Goal: Task Accomplishment & Management: Manage account settings

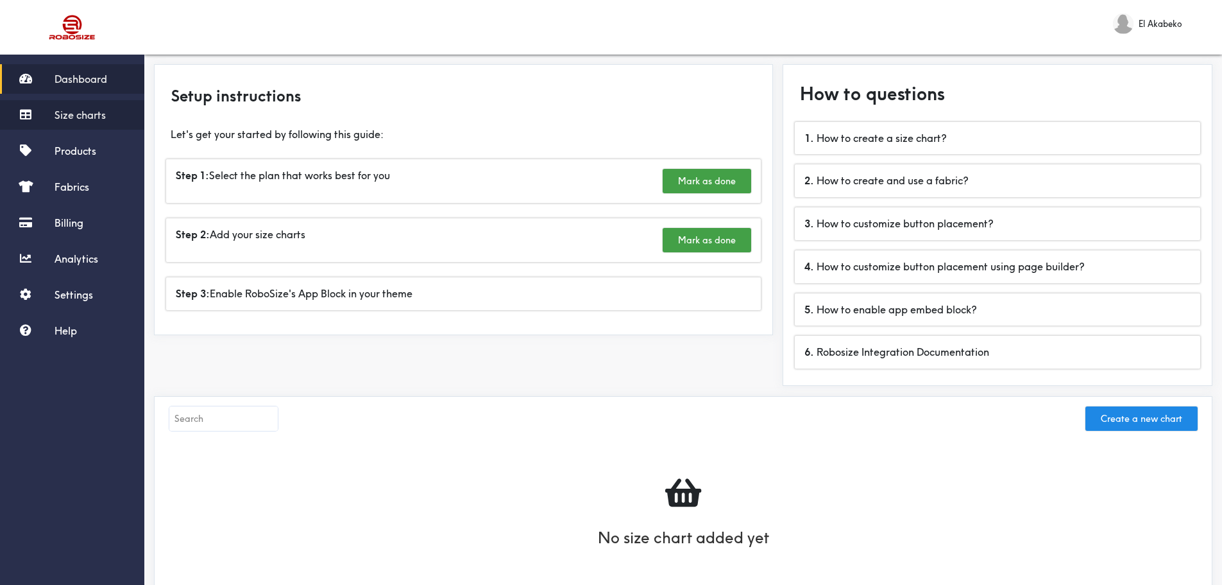
click at [67, 114] on span "Size charts" at bounding box center [80, 114] width 51 height 13
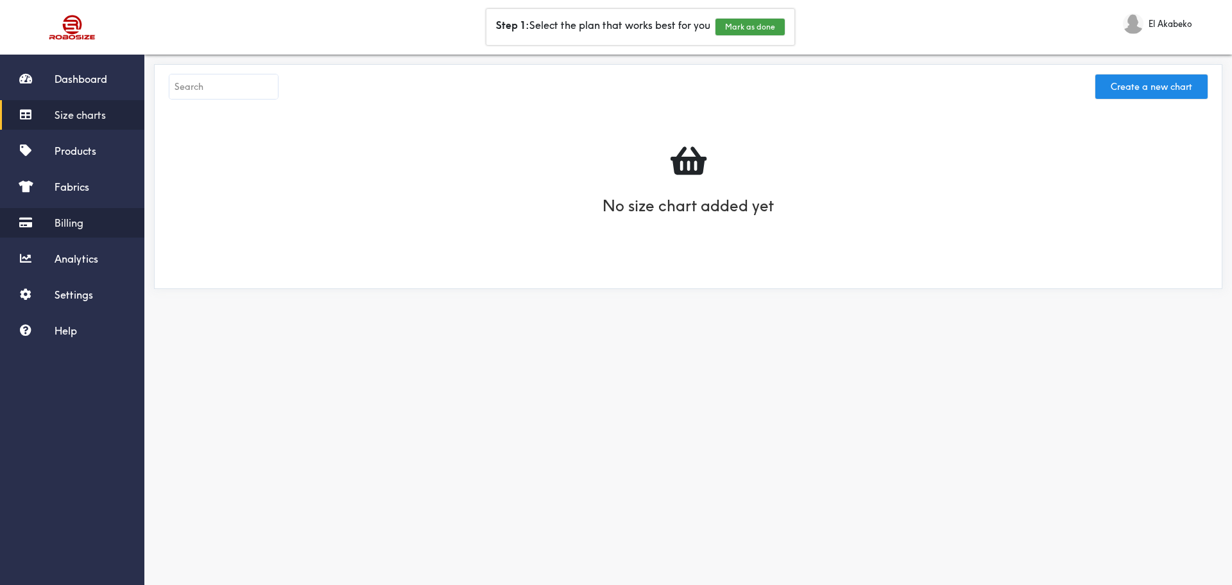
click at [58, 218] on span "Billing" at bounding box center [69, 222] width 29 height 13
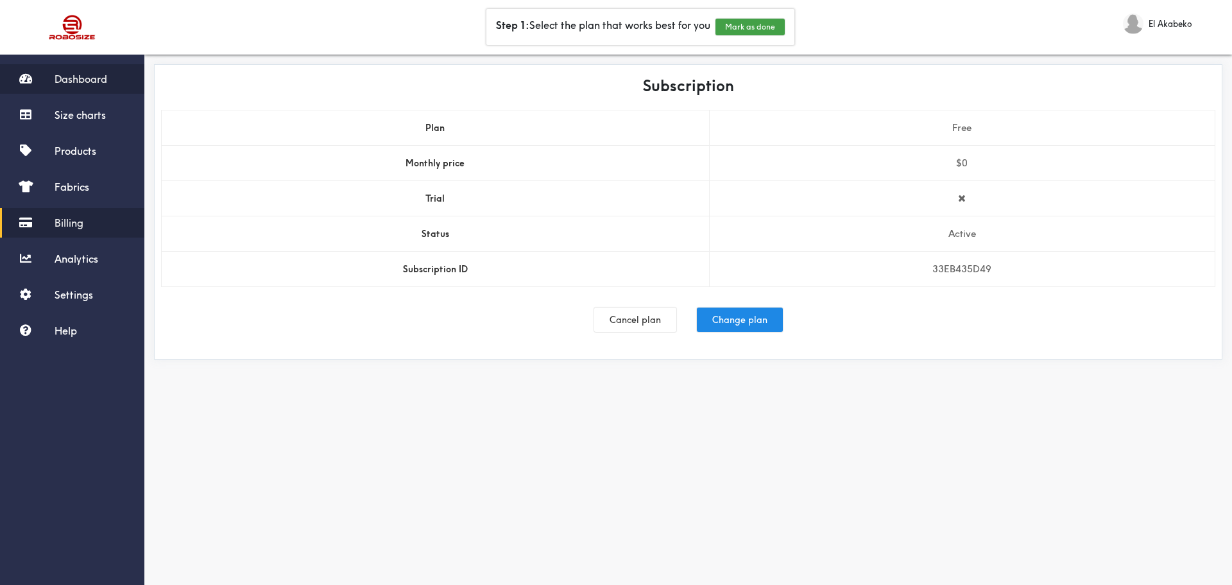
click at [73, 81] on span "Dashboard" at bounding box center [81, 79] width 53 height 13
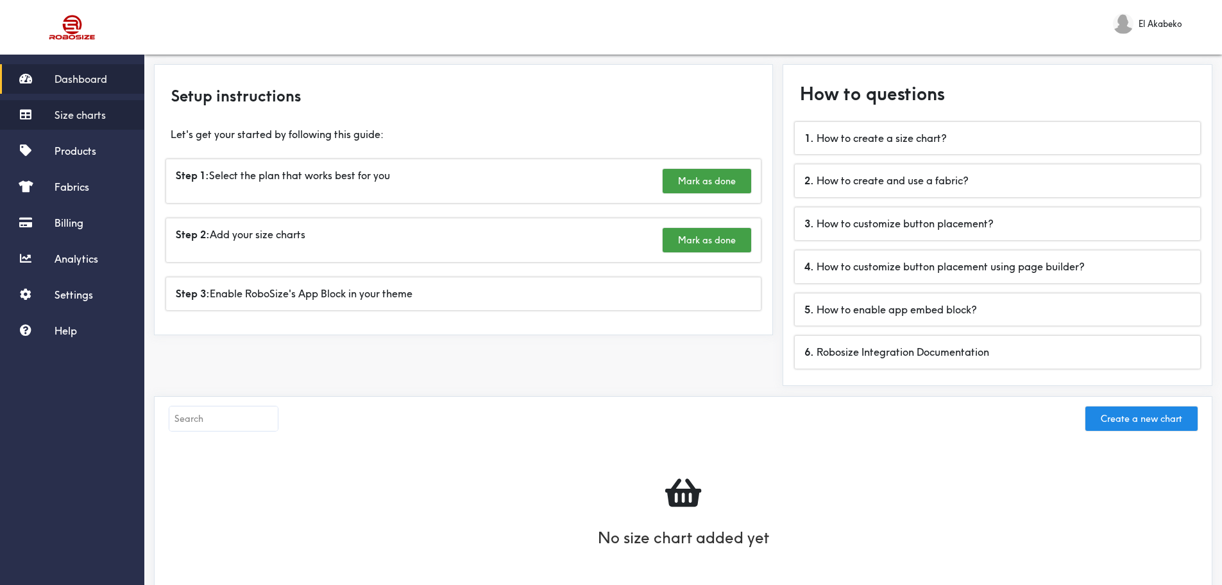
click at [81, 106] on link "Size charts" at bounding box center [72, 115] width 144 height 30
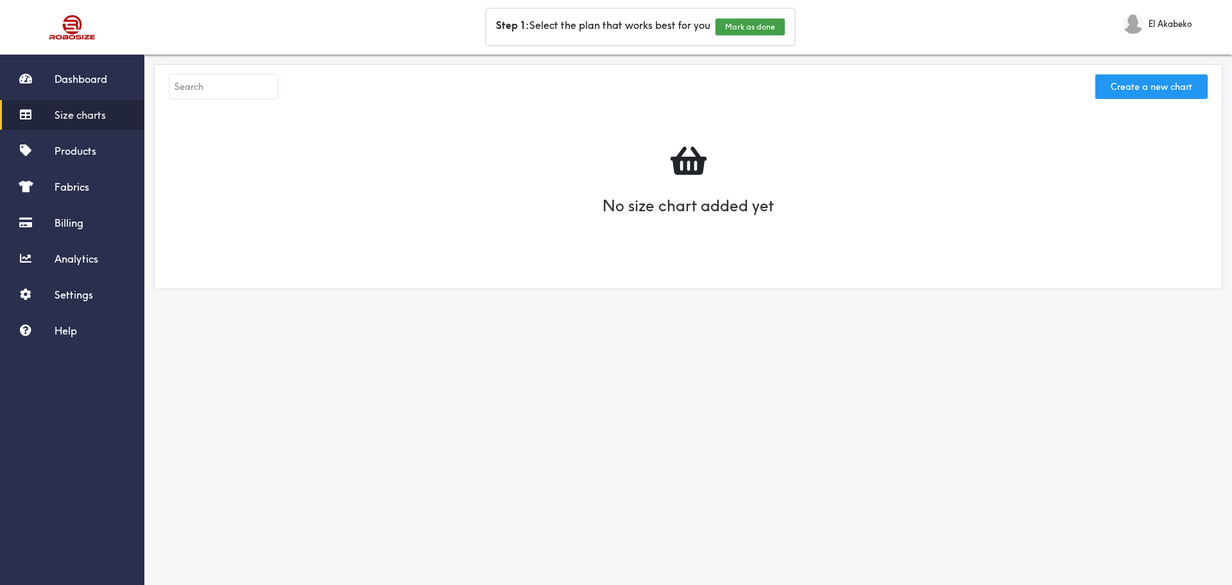
click at [1155, 90] on button "Create a new chart" at bounding box center [1151, 86] width 112 height 24
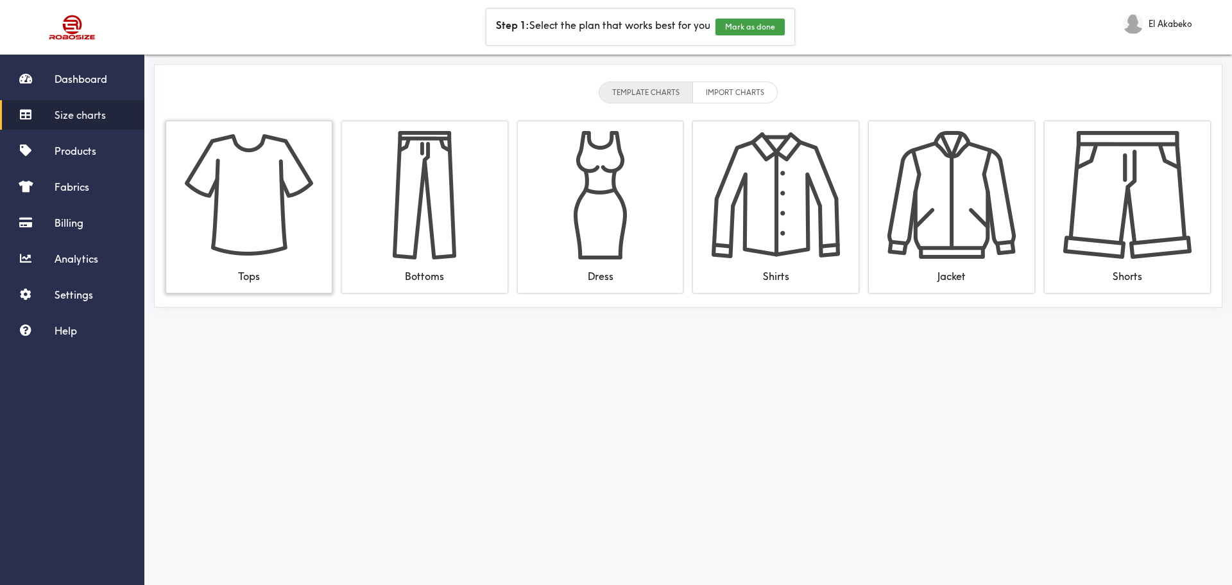
click at [247, 179] on img at bounding box center [249, 195] width 128 height 128
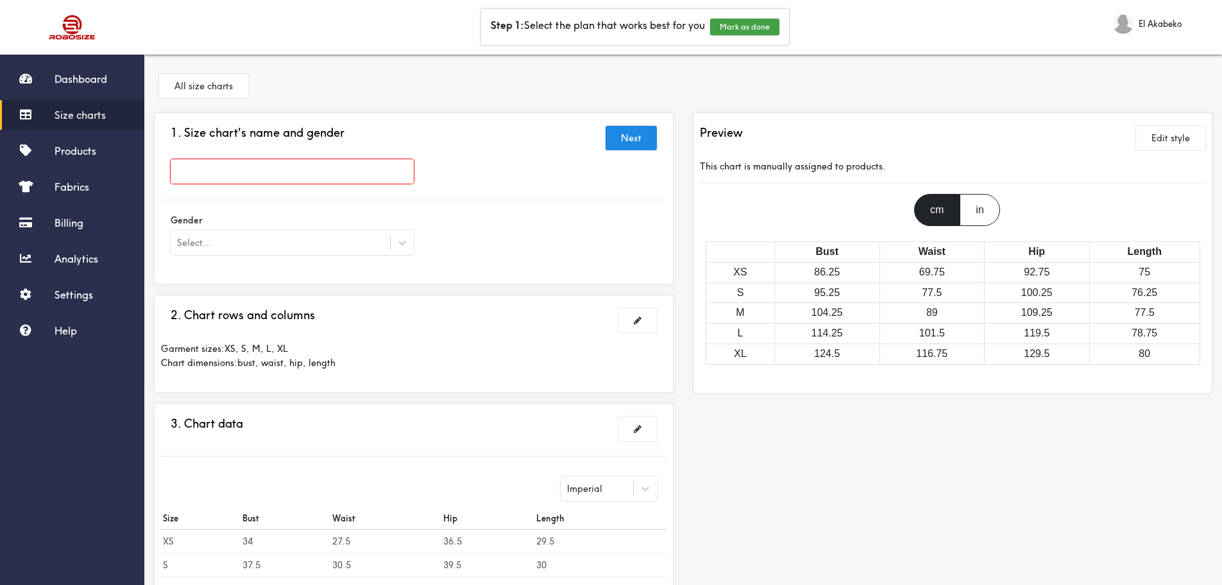
click at [307, 167] on input "text" at bounding box center [292, 171] width 243 height 24
click at [398, 243] on icon at bounding box center [402, 242] width 13 height 13
click at [231, 296] on div "[DEMOGRAPHIC_DATA]" at bounding box center [292, 299] width 243 height 24
click at [241, 164] on input "text" at bounding box center [292, 171] width 243 height 24
type input "Size Chart"
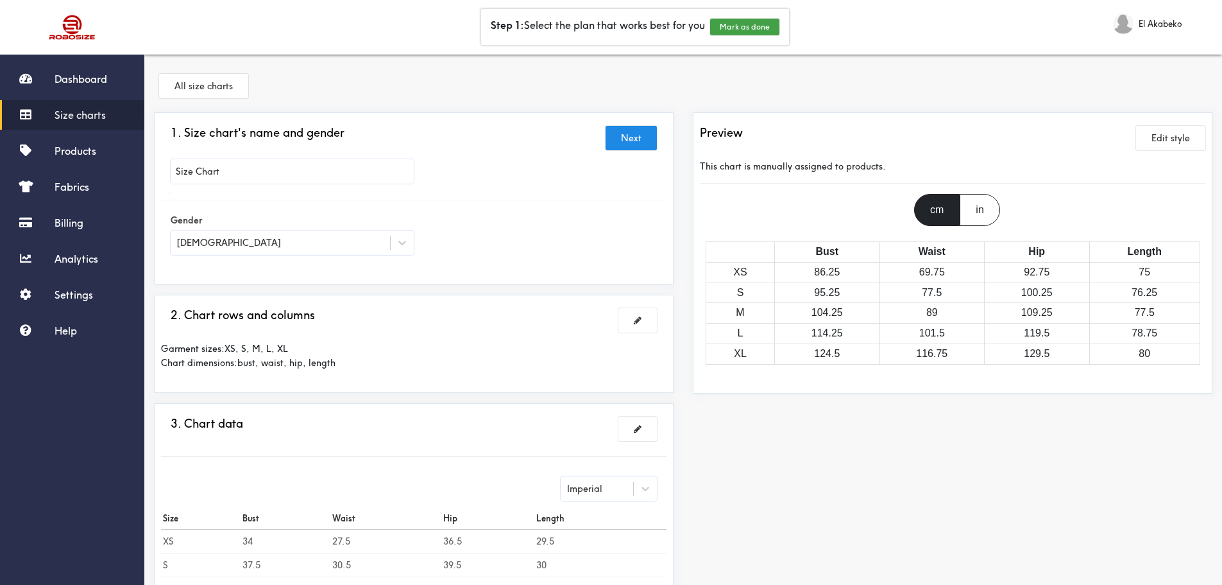
click at [415, 85] on div at bounding box center [611, 292] width 1222 height 585
click at [700, 82] on div "All size charts" at bounding box center [683, 88] width 1059 height 48
click at [1187, 135] on button "Edit style" at bounding box center [1170, 138] width 69 height 24
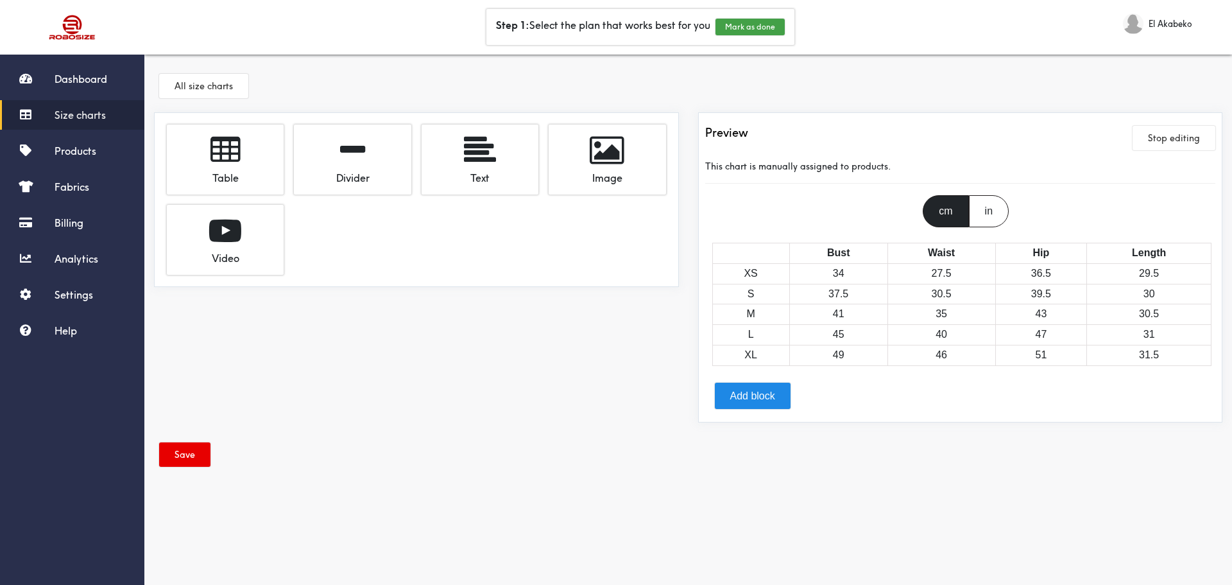
click at [438, 333] on div "Table Divider Text Image Video" at bounding box center [416, 272] width 544 height 320
click at [484, 164] on span at bounding box center [480, 150] width 32 height 32
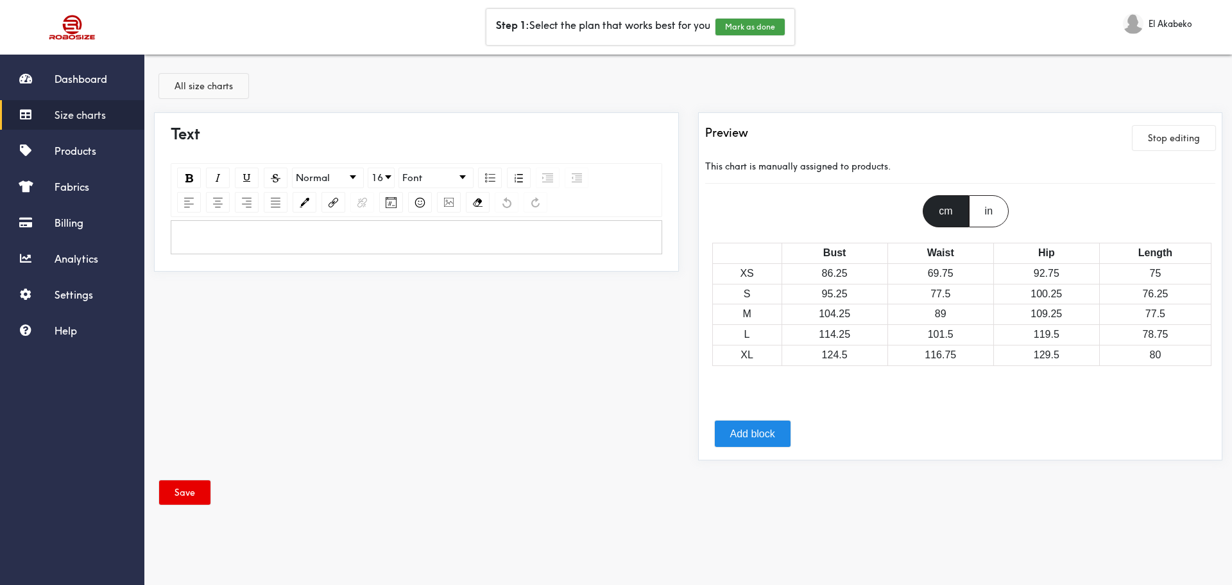
click at [198, 83] on button "All size charts" at bounding box center [203, 86] width 89 height 24
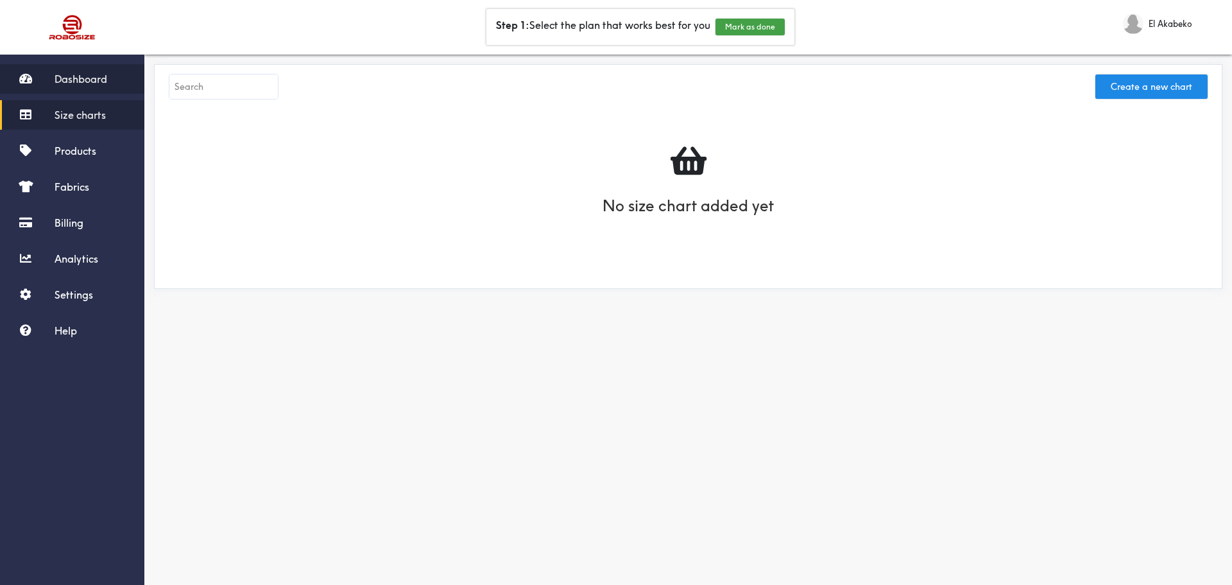
click at [64, 81] on span "Dashboard" at bounding box center [81, 79] width 53 height 13
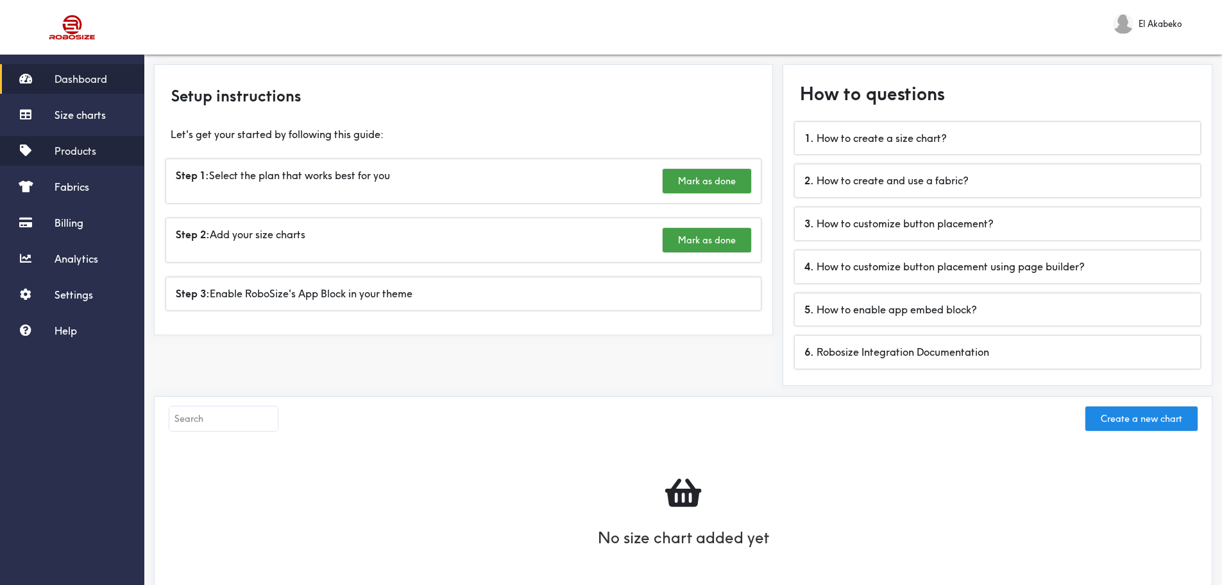
click at [78, 153] on span "Products" at bounding box center [76, 150] width 42 height 13
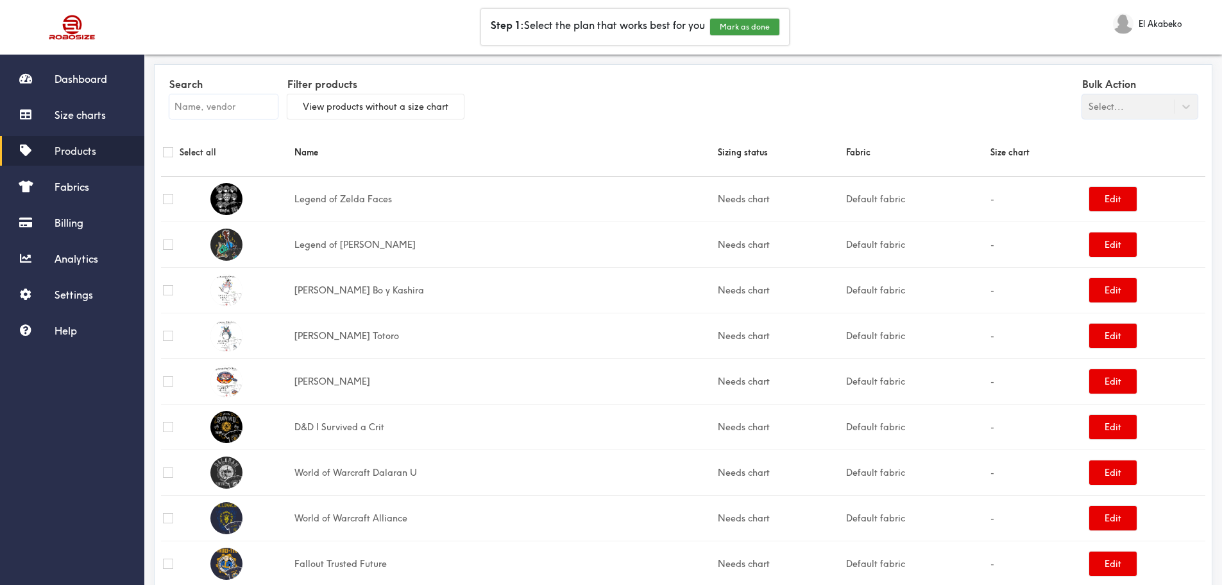
click at [1135, 101] on div "Bulk Action Select..." at bounding box center [1139, 96] width 115 height 44
click at [76, 188] on span "Fabrics" at bounding box center [72, 186] width 35 height 13
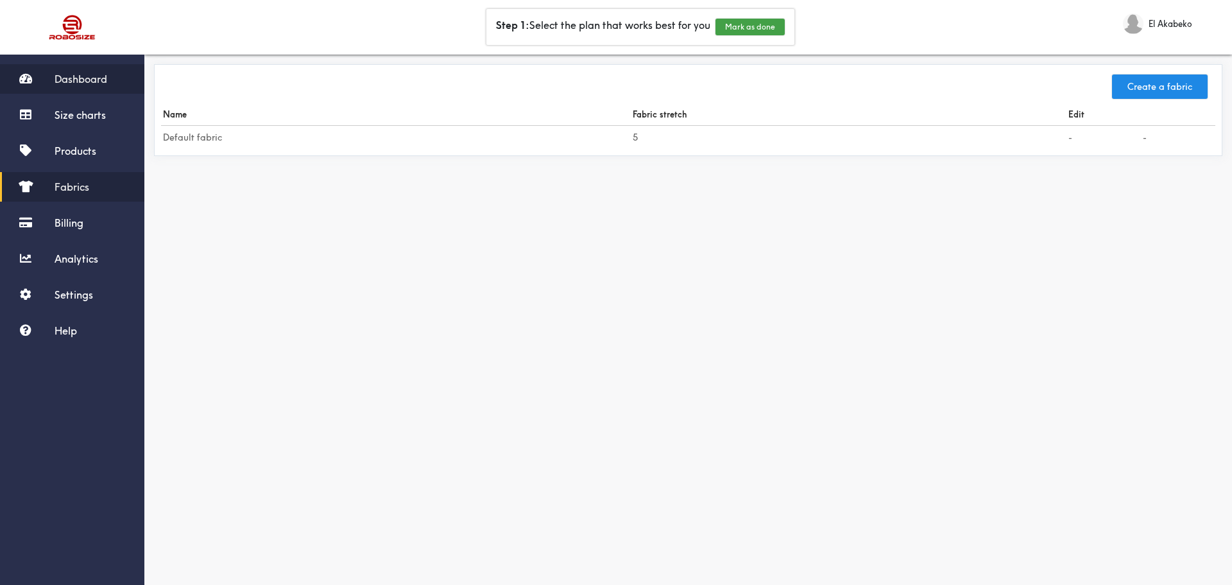
click at [94, 85] on link "Dashboard" at bounding box center [72, 79] width 144 height 30
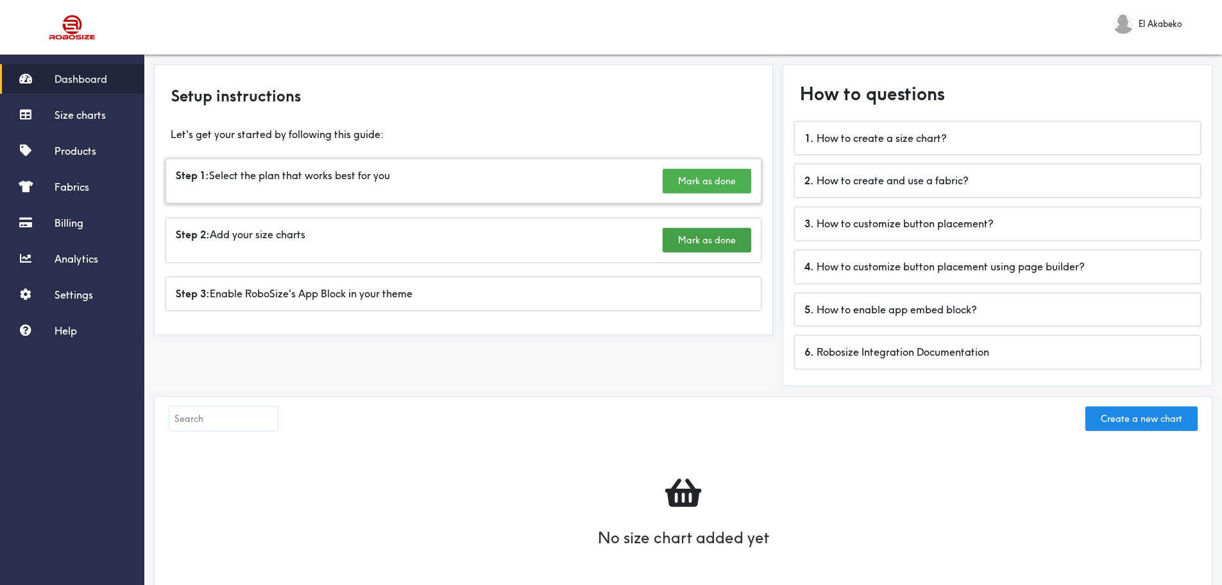
click at [690, 175] on button "Mark as done" at bounding box center [707, 181] width 89 height 24
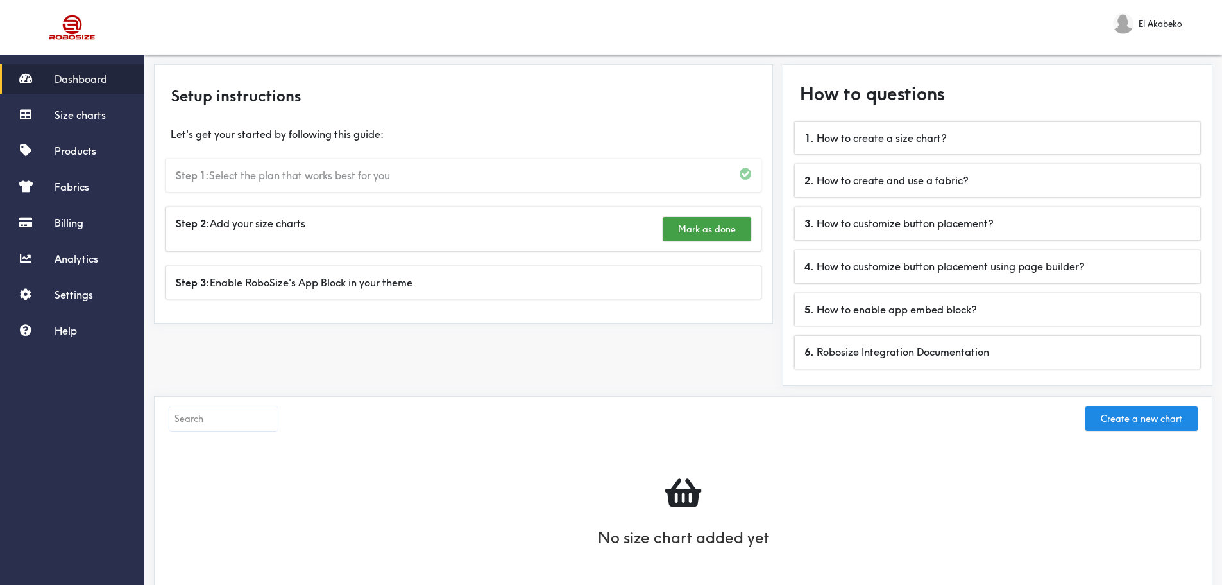
click at [76, 81] on span "Dashboard" at bounding box center [81, 79] width 53 height 13
click at [71, 114] on span "Size charts" at bounding box center [80, 114] width 51 height 13
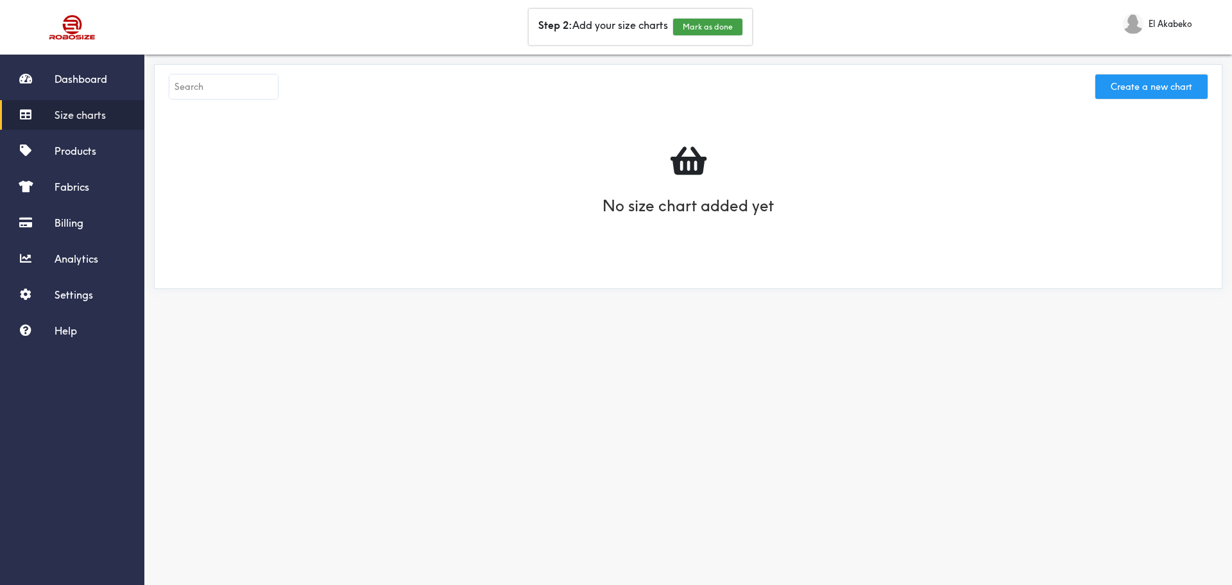
click at [1125, 87] on button "Create a new chart" at bounding box center [1151, 86] width 112 height 24
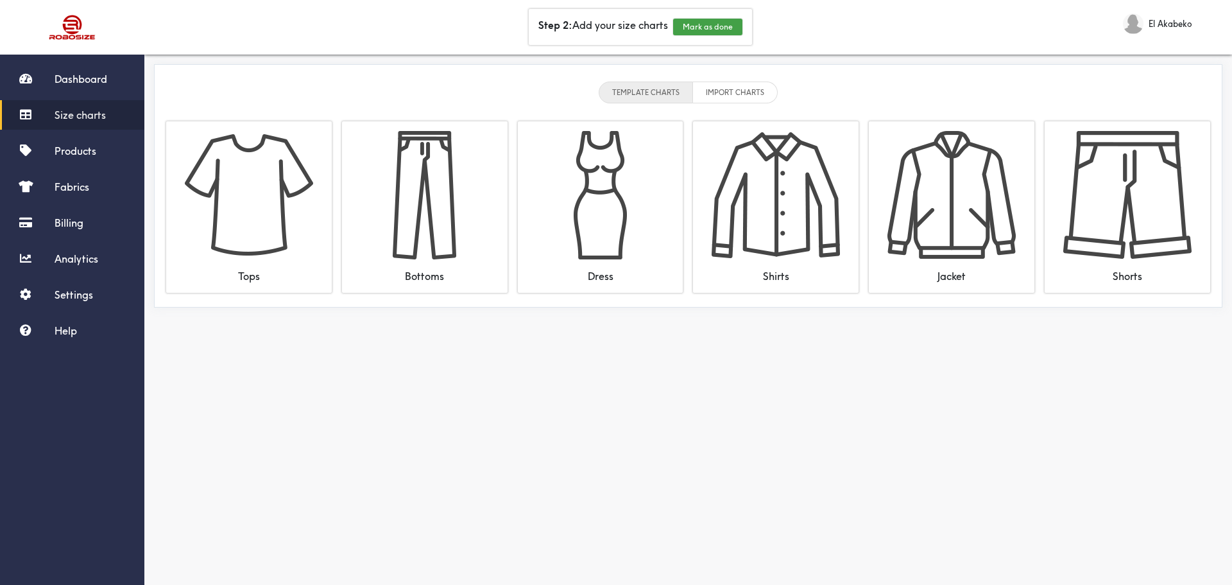
click at [339, 210] on div "Bottoms" at bounding box center [425, 207] width 176 height 187
click at [294, 211] on img at bounding box center [249, 195] width 128 height 128
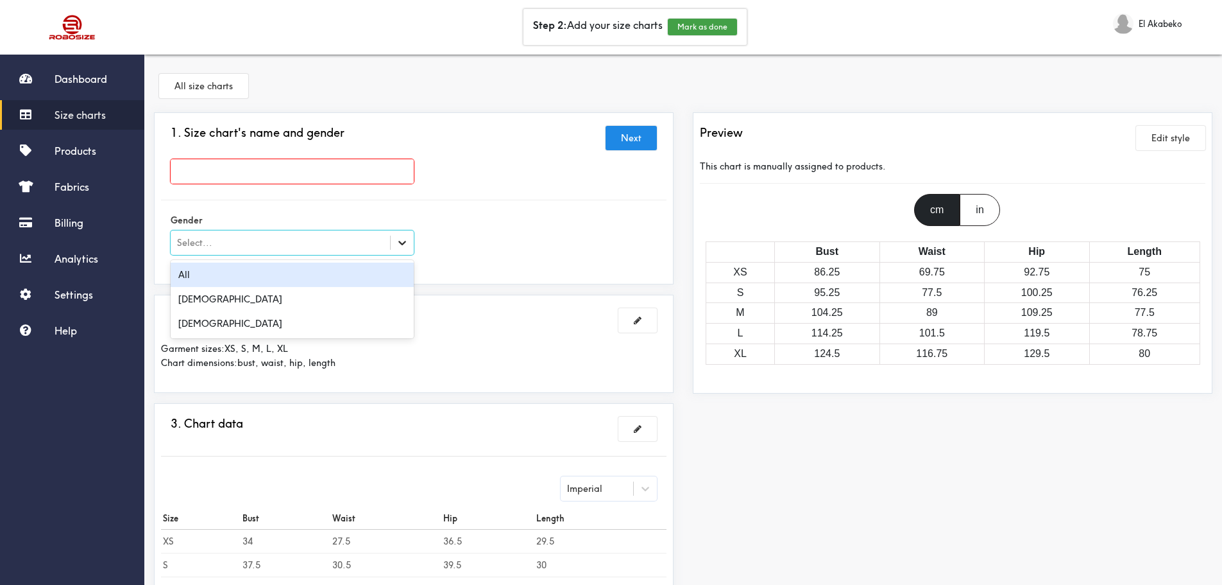
click at [409, 242] on div at bounding box center [402, 242] width 23 height 23
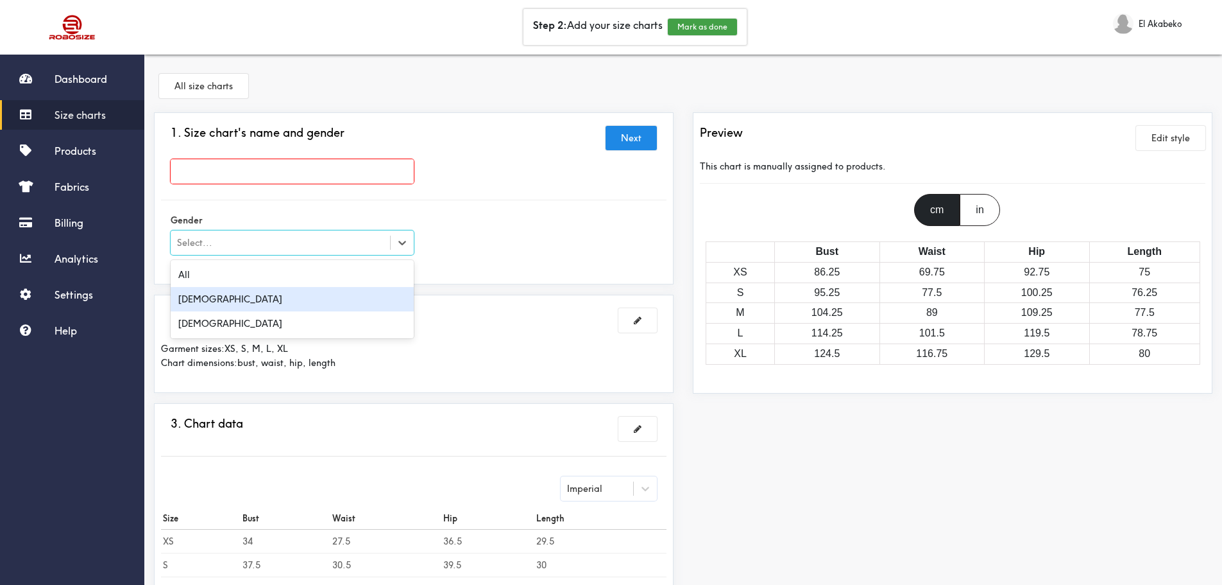
click at [338, 292] on div "[DEMOGRAPHIC_DATA]" at bounding box center [292, 299] width 243 height 24
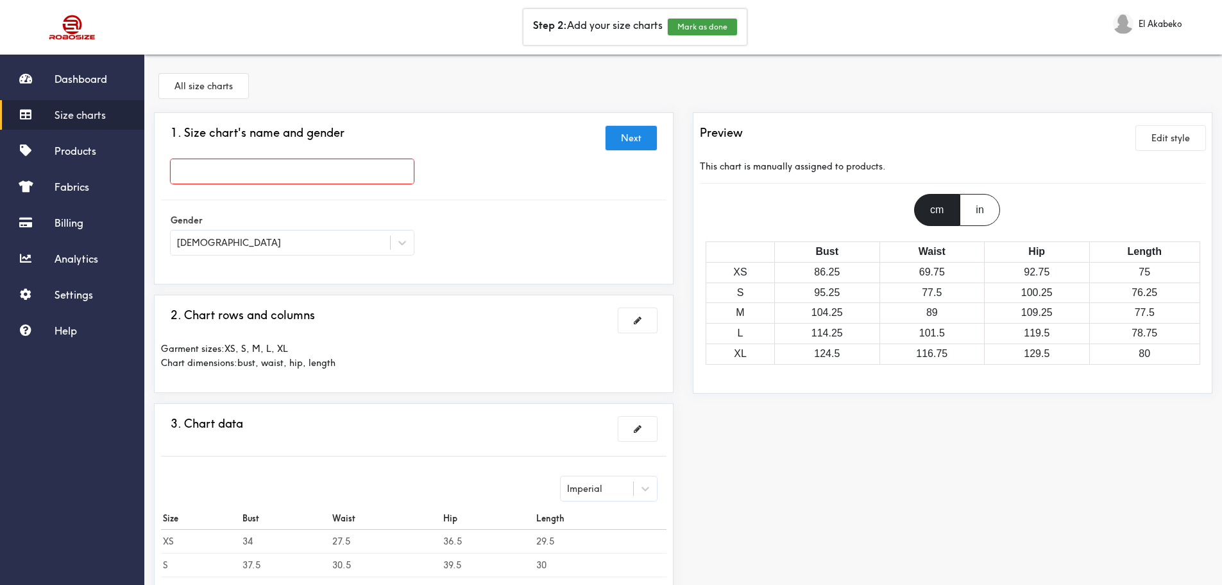
click at [297, 177] on input "text" at bounding box center [292, 171] width 243 height 24
type input "chart"
click at [362, 70] on div at bounding box center [611, 292] width 1222 height 585
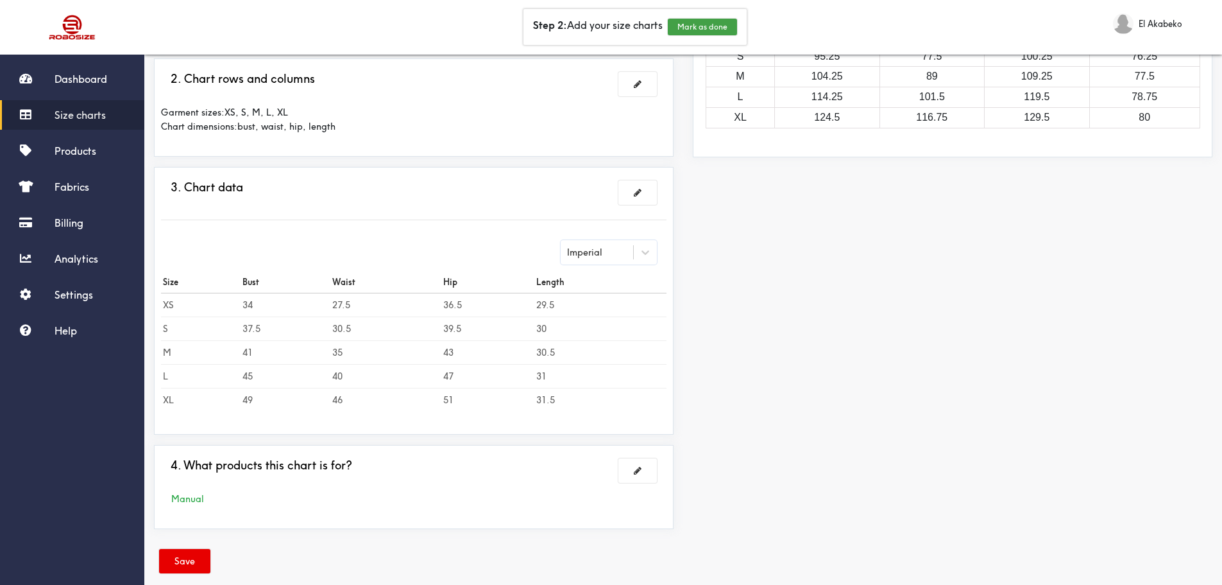
scroll to position [255, 0]
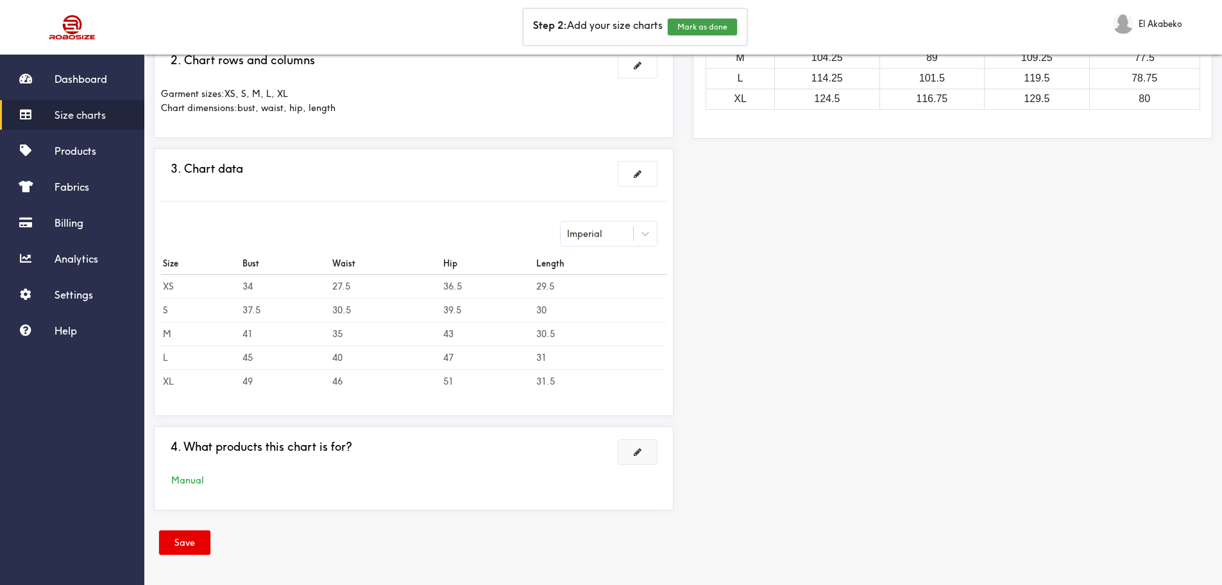
click at [635, 447] on button at bounding box center [638, 452] width 38 height 24
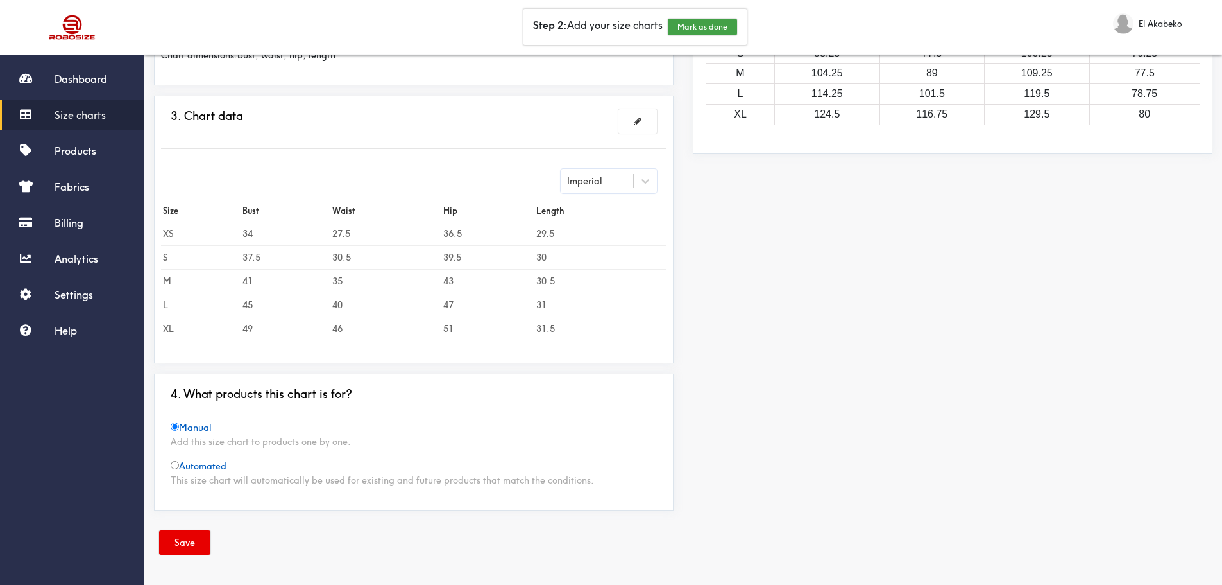
scroll to position [238, 0]
click at [218, 468] on span "Automated" at bounding box center [199, 467] width 56 height 12
radio input "false"
radio input "true"
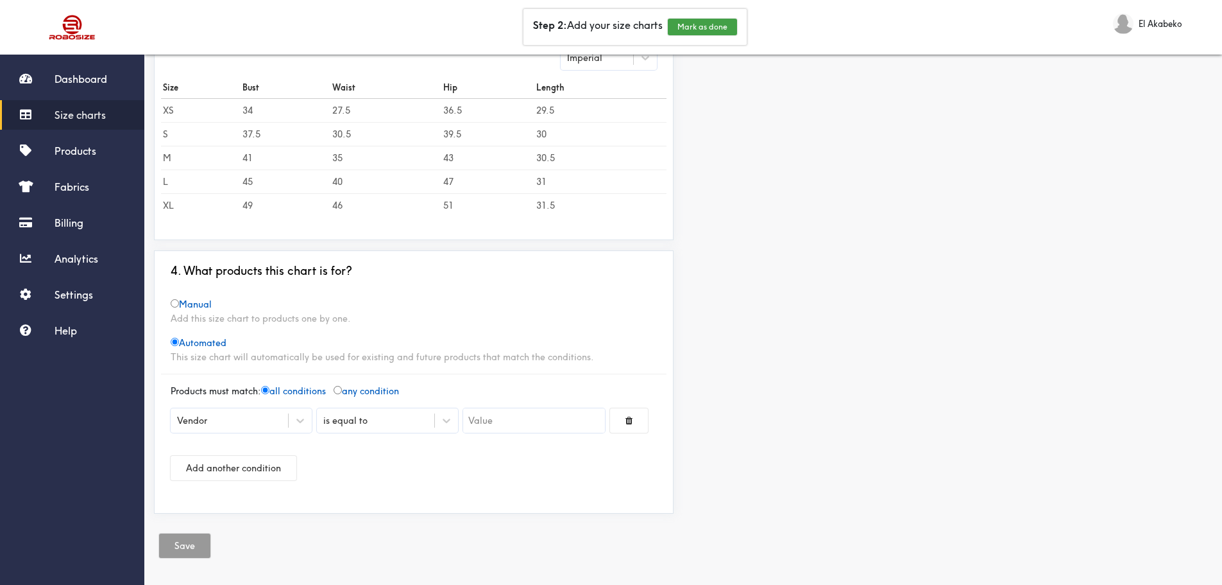
scroll to position [366, 0]
click at [519, 415] on input "text" at bounding box center [533, 417] width 141 height 24
click at [509, 416] on input "text" at bounding box center [533, 417] width 141 height 24
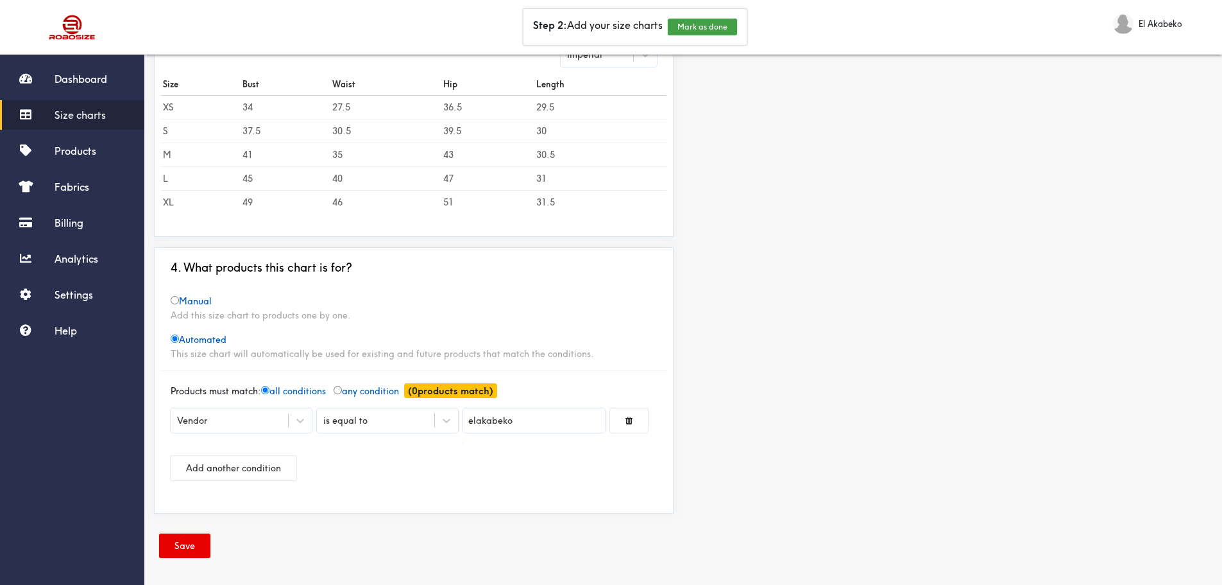
click at [477, 421] on div at bounding box center [611, 292] width 1222 height 585
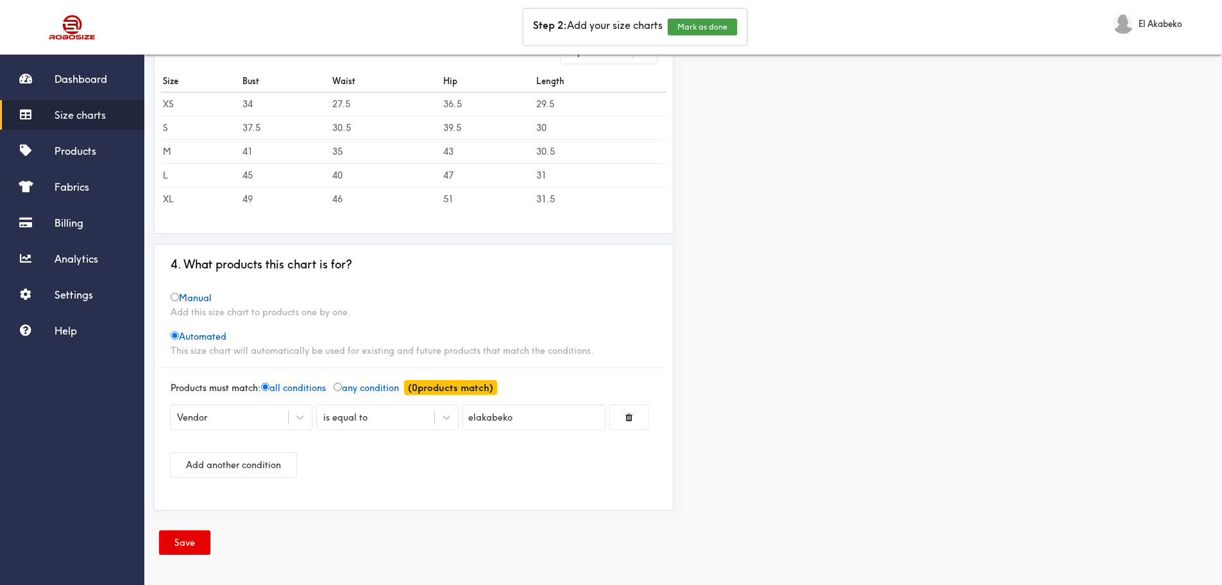
click at [477, 421] on input "elakabeko" at bounding box center [533, 417] width 141 height 24
click at [493, 457] on div "El Akabeko" at bounding box center [497, 455] width 68 height 35
type input "El Akabeko"
click at [697, 385] on div "Preview Edit style This chart is automatically used for products. cm in Bust Wa…" at bounding box center [952, 131] width 539 height 777
click at [193, 540] on button "Save" at bounding box center [184, 542] width 51 height 24
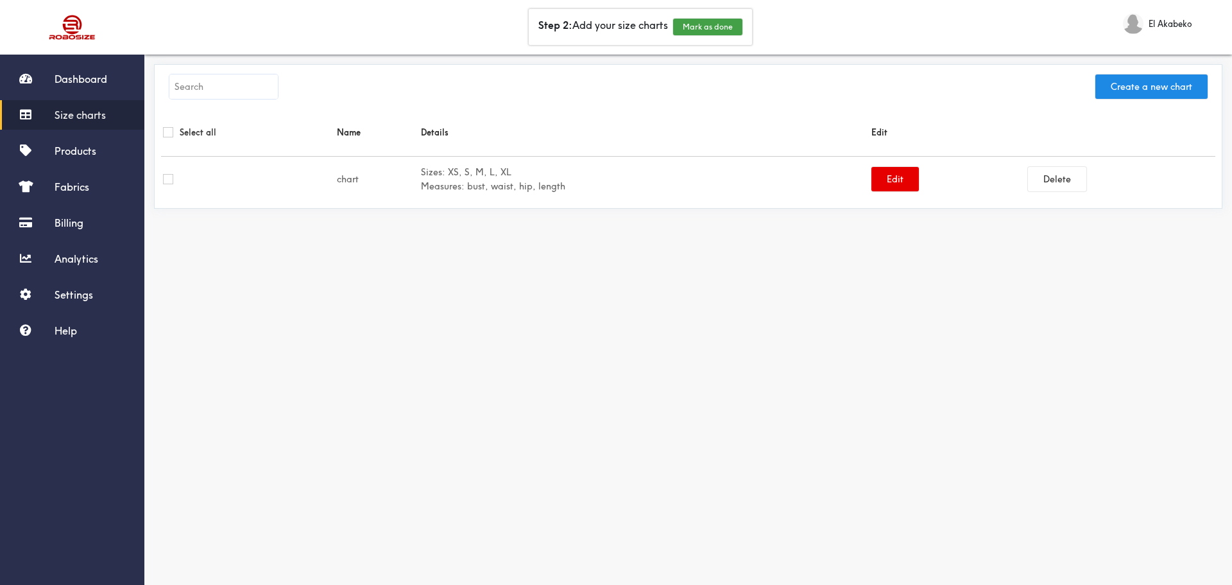
click at [168, 181] on input "checkbox" at bounding box center [168, 179] width 10 height 10
checkbox input "true"
click at [167, 180] on input "checkbox" at bounding box center [168, 179] width 10 height 10
checkbox input "false"
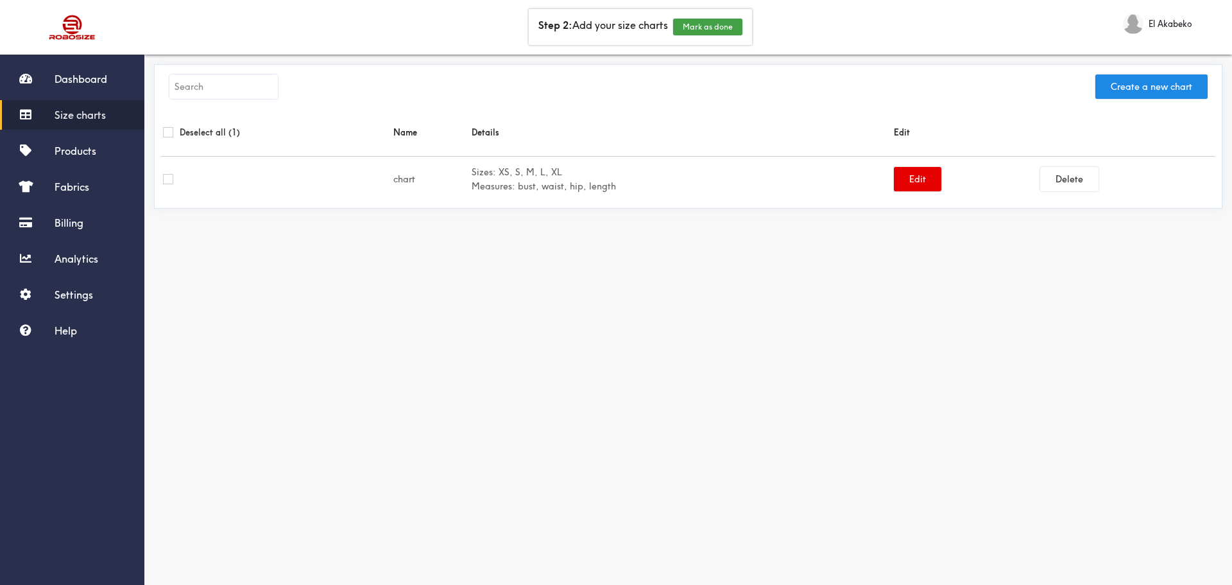
checkbox input "false"
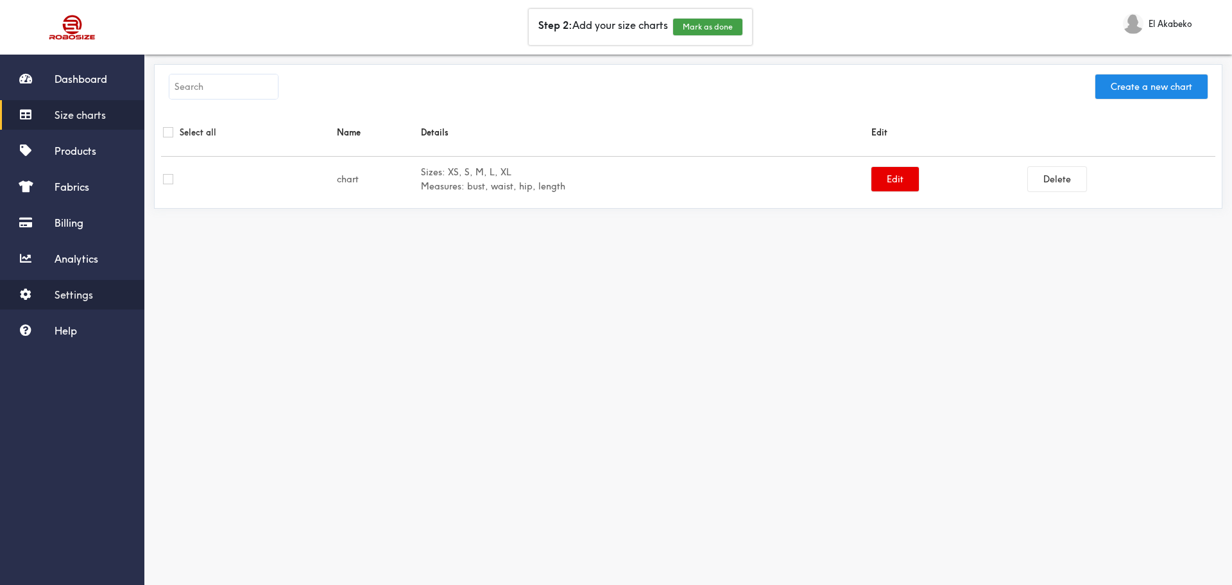
click at [68, 299] on span "Settings" at bounding box center [74, 294] width 38 height 13
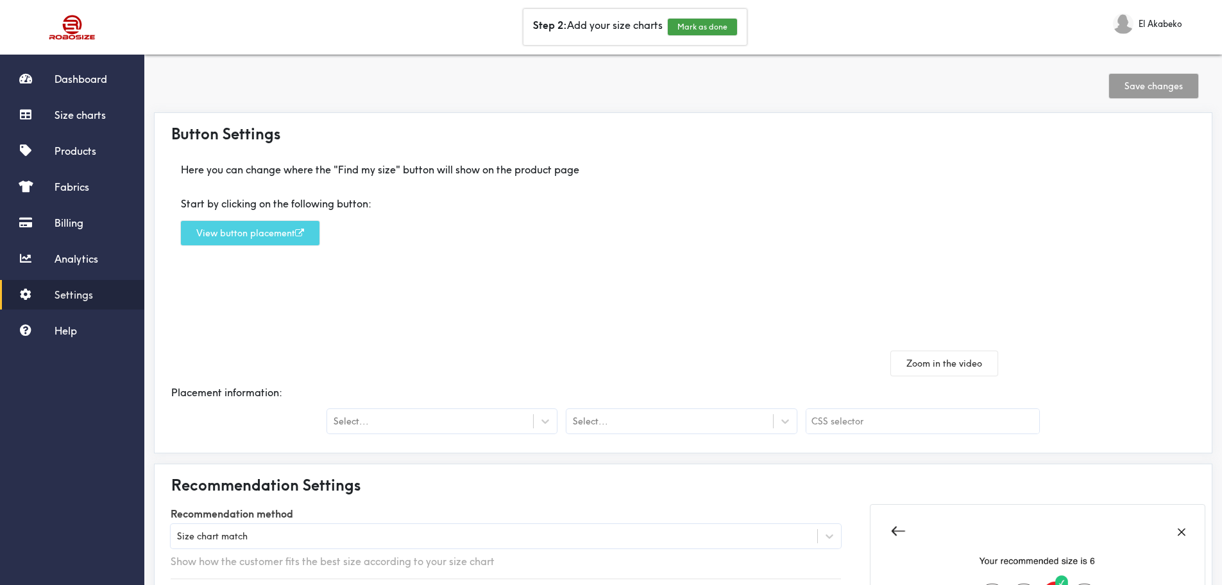
click at [248, 233] on button "View button placement" at bounding box center [250, 233] width 139 height 24
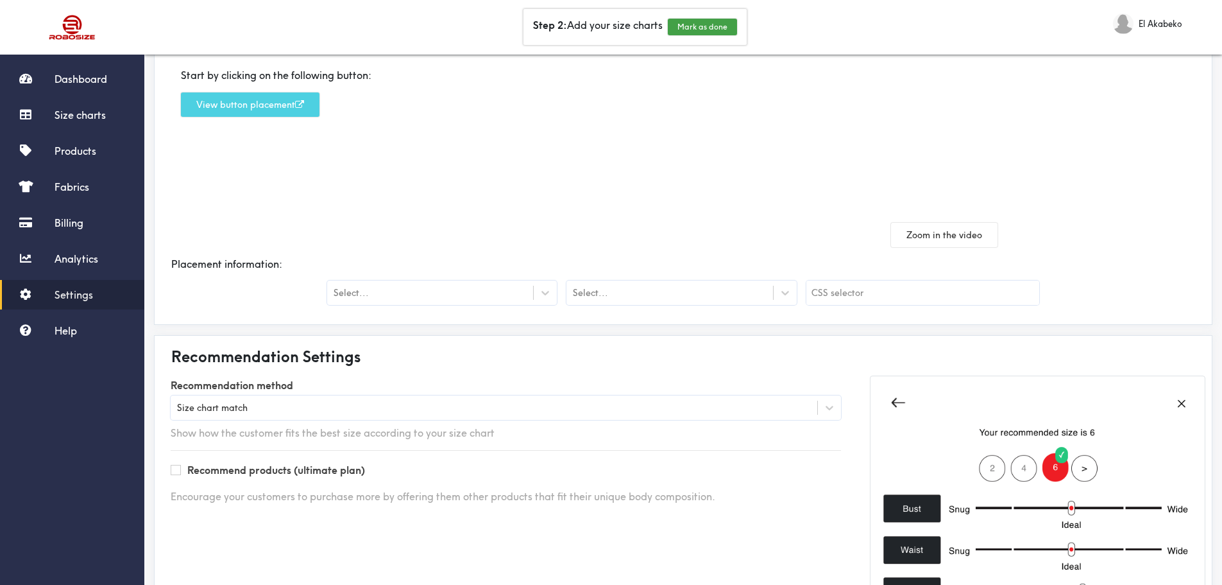
click at [248, 101] on button "View button placement" at bounding box center [250, 104] width 139 height 24
click at [270, 105] on button "View button placement" at bounding box center [250, 104] width 139 height 24
click at [501, 295] on div "Select..." at bounding box center [430, 292] width 206 height 13
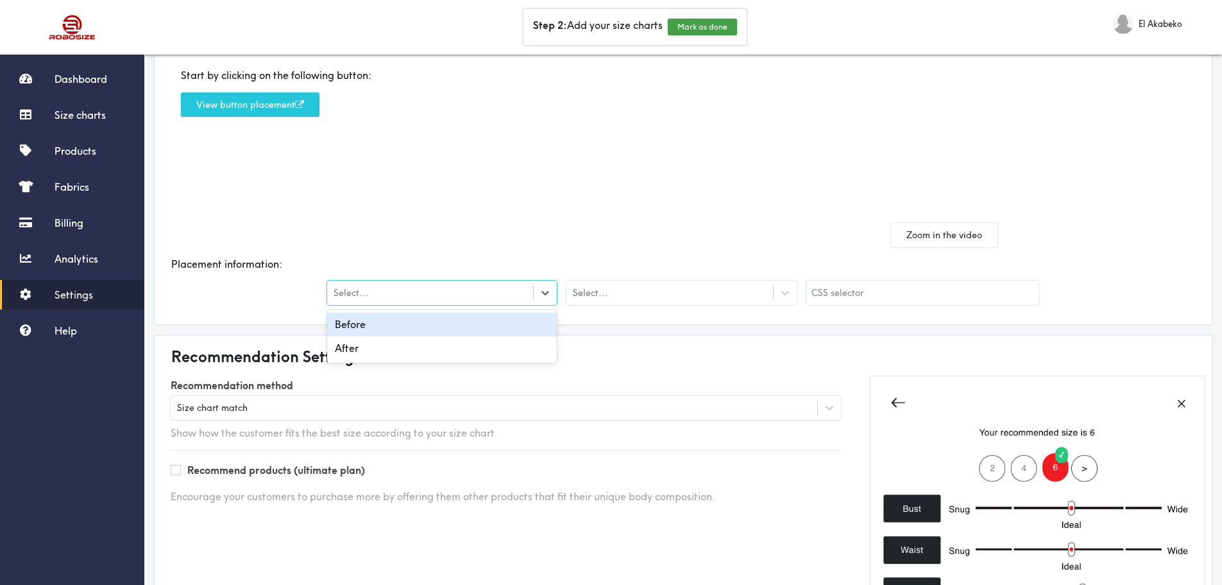
click at [443, 325] on div "Before" at bounding box center [442, 324] width 230 height 24
click at [629, 284] on div "Select..." at bounding box center [682, 292] width 230 height 24
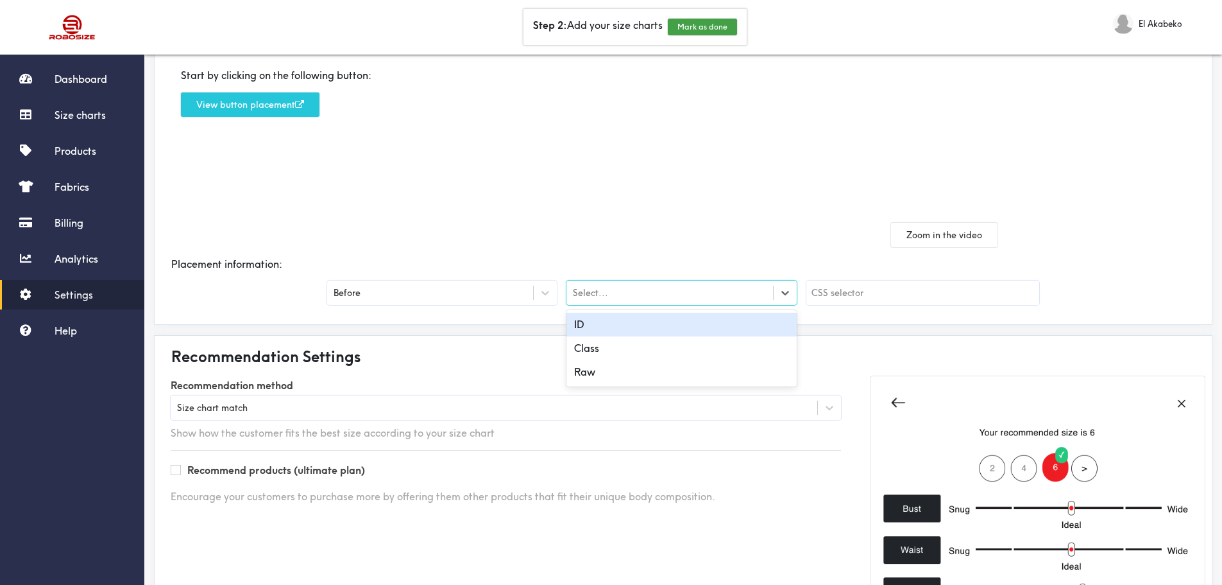
click at [629, 327] on div "ID" at bounding box center [682, 324] width 230 height 24
click at [868, 293] on input "text" at bounding box center [923, 292] width 233 height 24
click at [668, 289] on div "ID" at bounding box center [670, 292] width 206 height 13
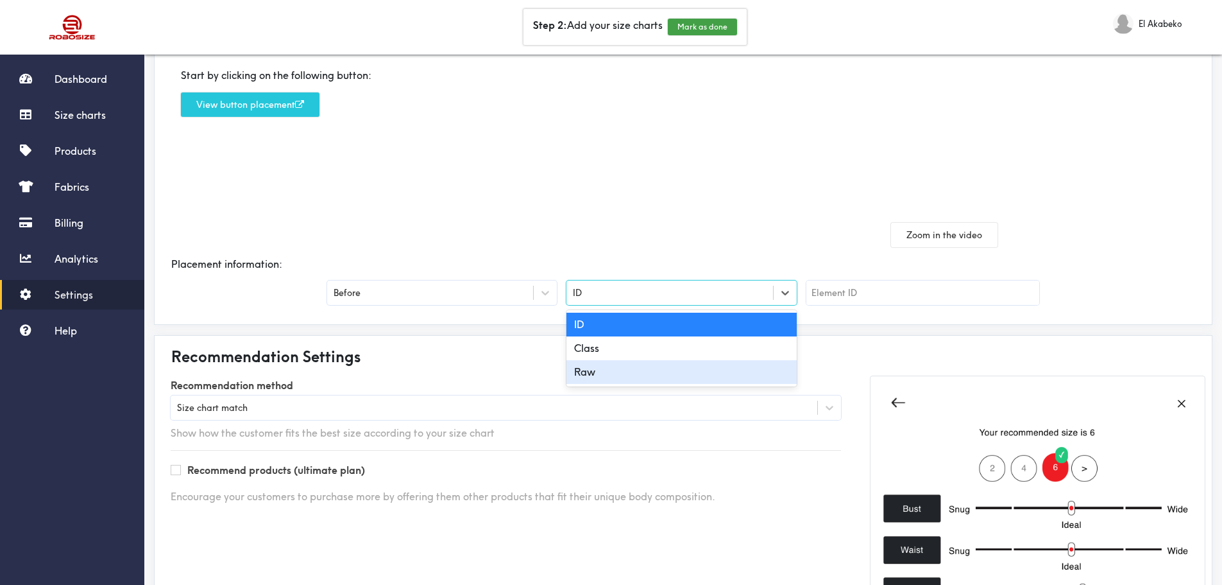
click at [636, 372] on div "Raw" at bounding box center [682, 372] width 230 height 24
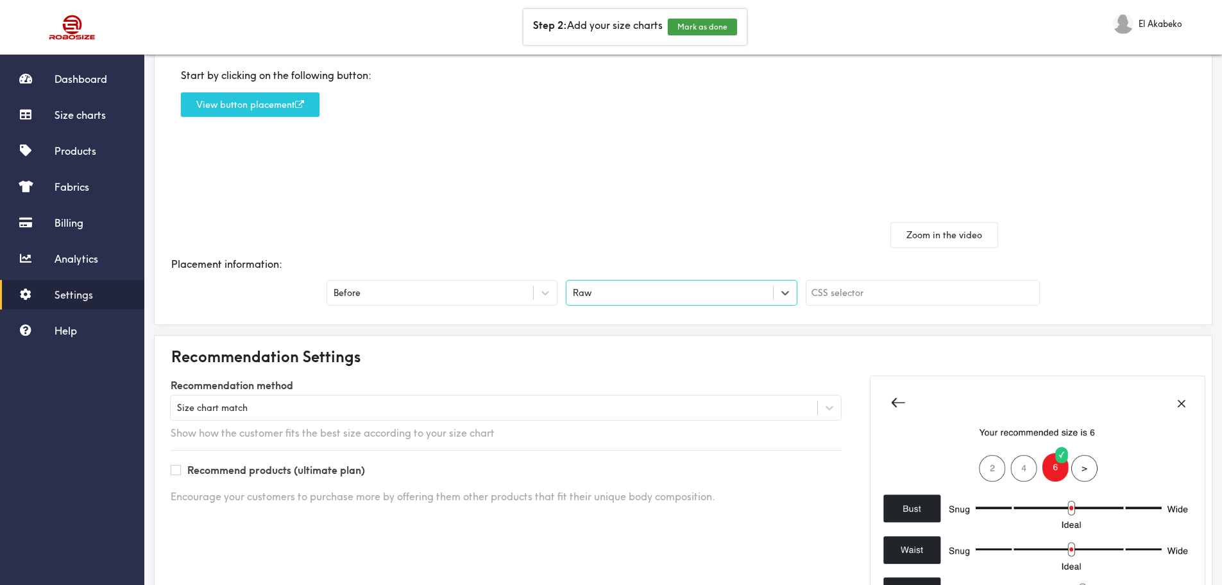
click at [594, 255] on div "Placement information:" at bounding box center [683, 264] width 1045 height 34
click at [828, 298] on input "text" at bounding box center [923, 292] width 233 height 24
click at [836, 291] on input "text" at bounding box center [923, 292] width 233 height 24
click at [786, 295] on icon at bounding box center [786, 293] width 8 height 4
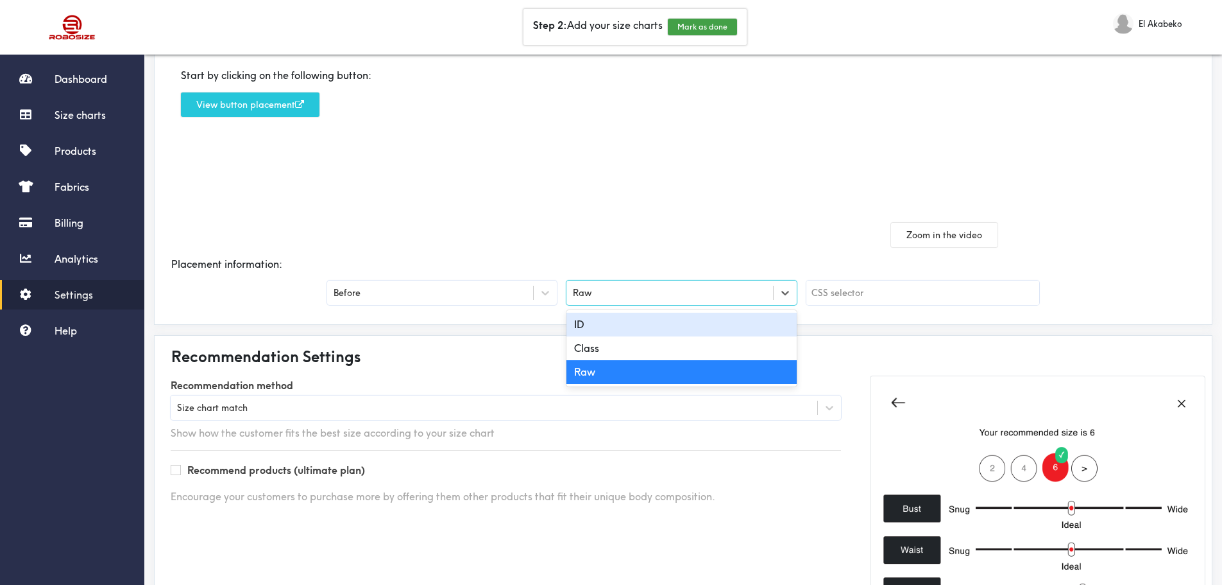
click at [717, 329] on div "ID" at bounding box center [682, 324] width 230 height 24
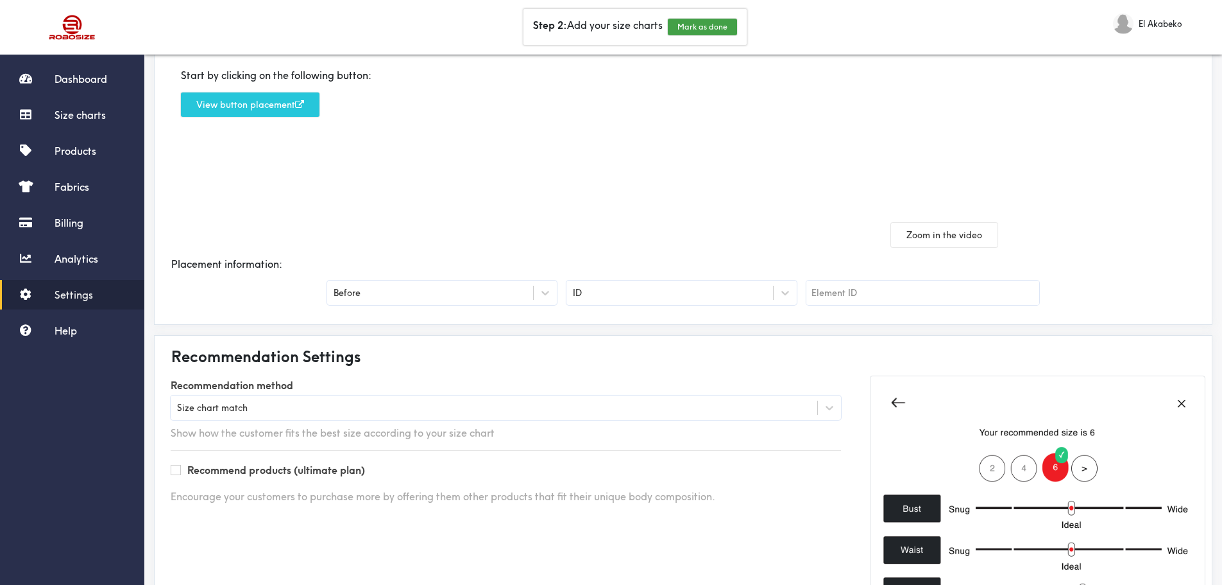
click at [672, 221] on div "Here you can change where the "Find my size" button will show on the product pa…" at bounding box center [422, 135] width 522 height 223
click at [511, 286] on div "Before" at bounding box center [442, 292] width 230 height 24
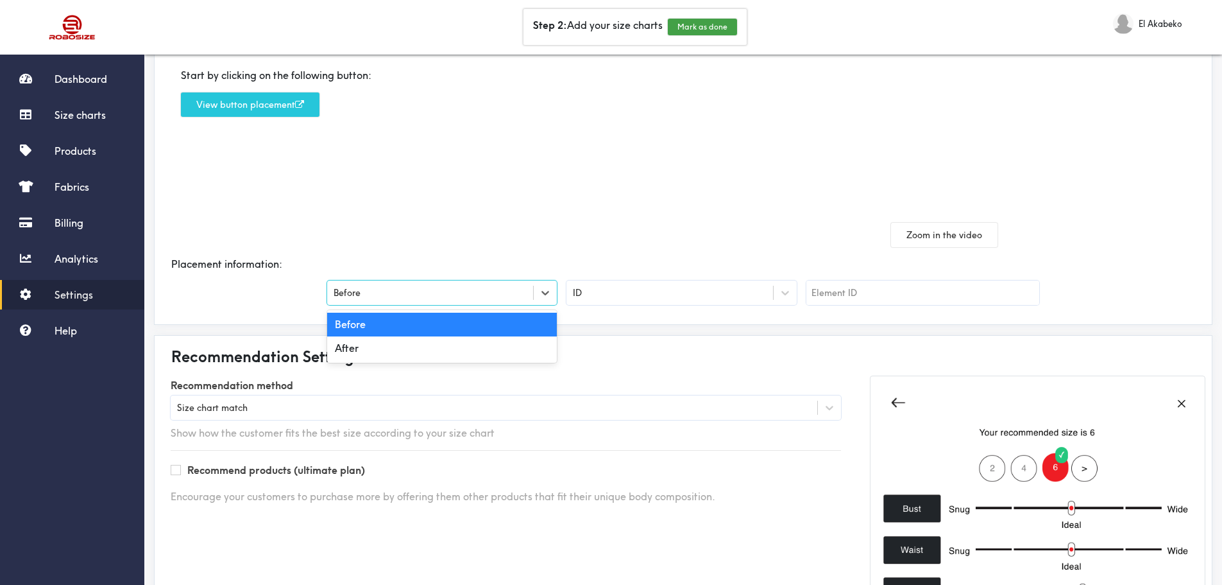
click at [540, 214] on div "Here you can change where the "Find my size" button will show on the product pa…" at bounding box center [422, 135] width 522 height 223
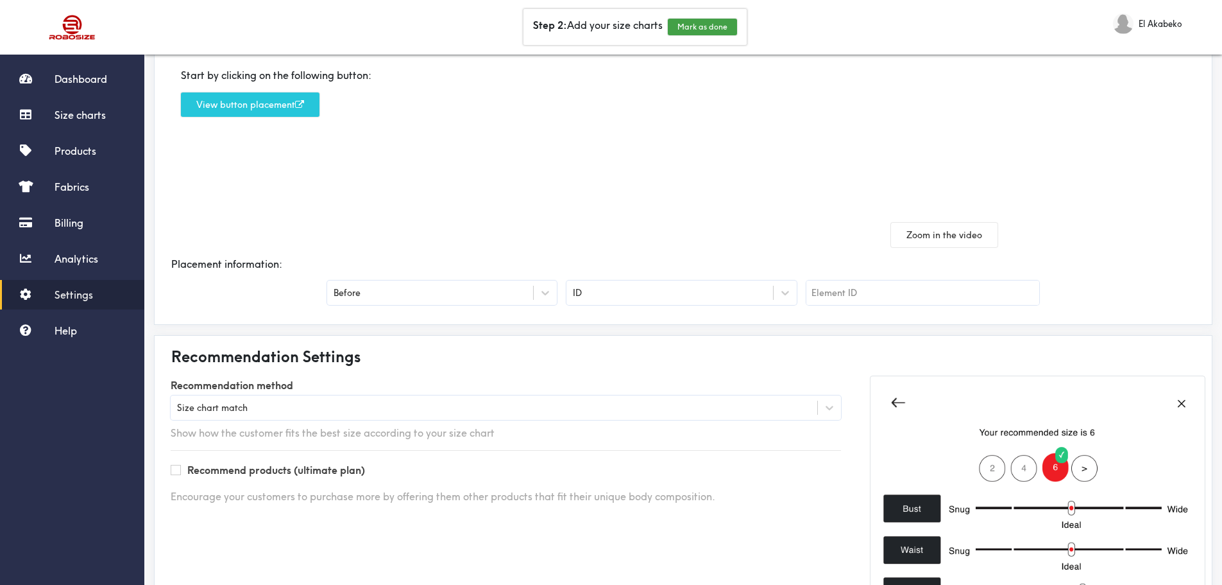
click at [282, 107] on button "View button placement" at bounding box center [250, 104] width 139 height 24
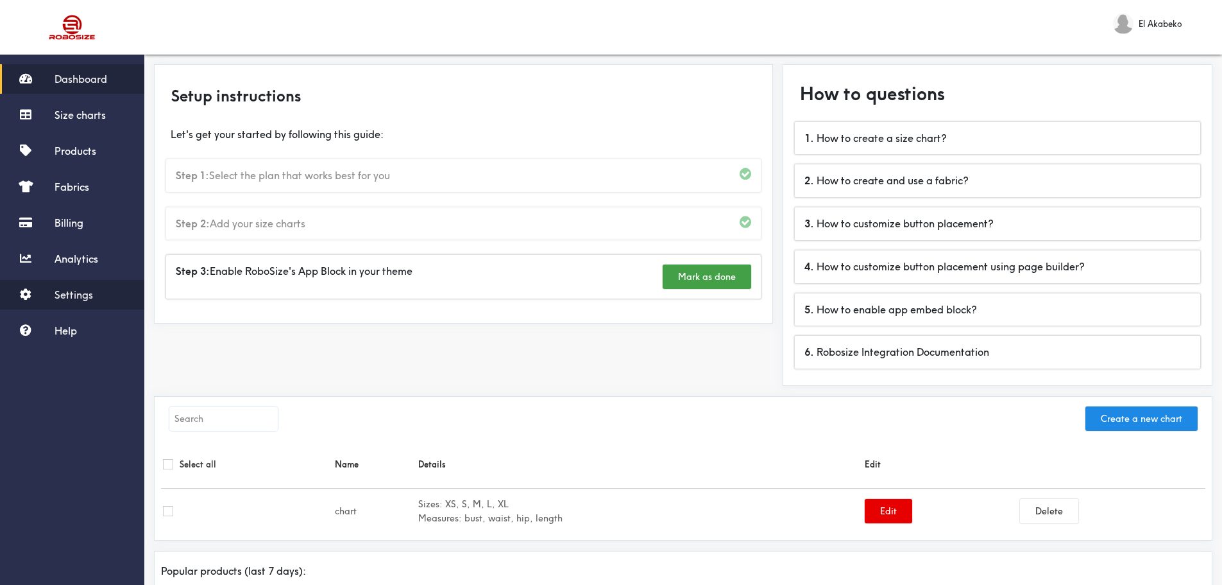
click at [77, 295] on span "Settings" at bounding box center [74, 294] width 38 height 13
